Goal: Navigation & Orientation: Find specific page/section

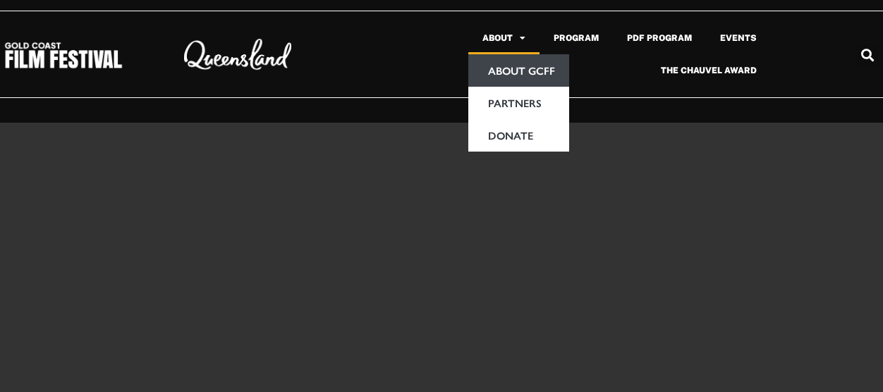
click at [511, 69] on link "About GCFF" at bounding box center [518, 70] width 101 height 32
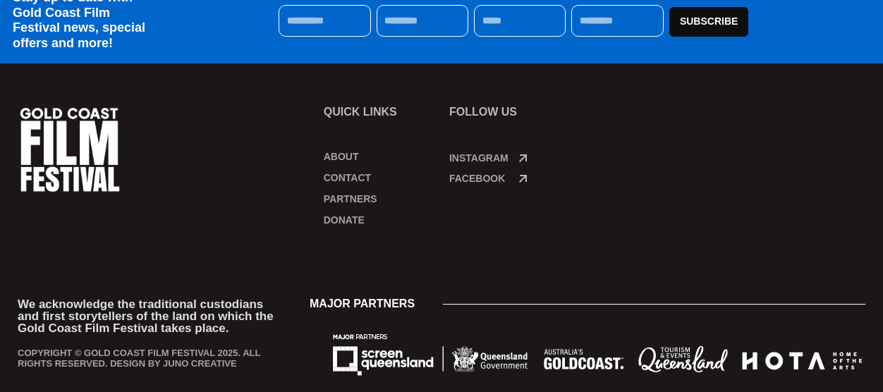
scroll to position [954, 0]
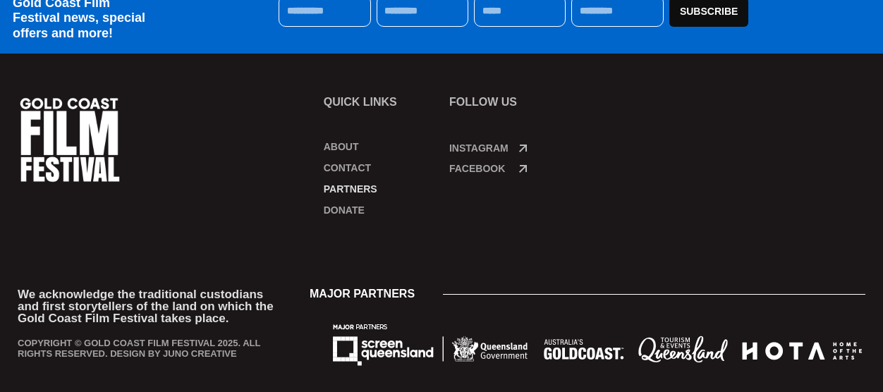
click at [341, 182] on link "Partners" at bounding box center [379, 189] width 111 height 14
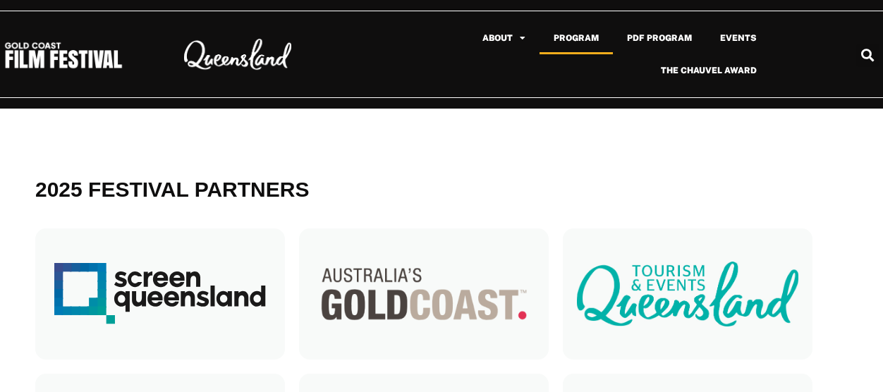
click at [588, 37] on link "Program" at bounding box center [576, 38] width 73 height 32
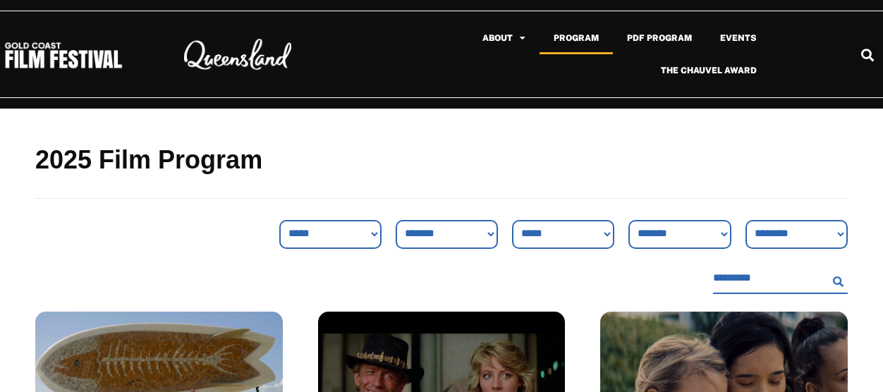
scroll to position [6, 0]
